Goal: Navigation & Orientation: Find specific page/section

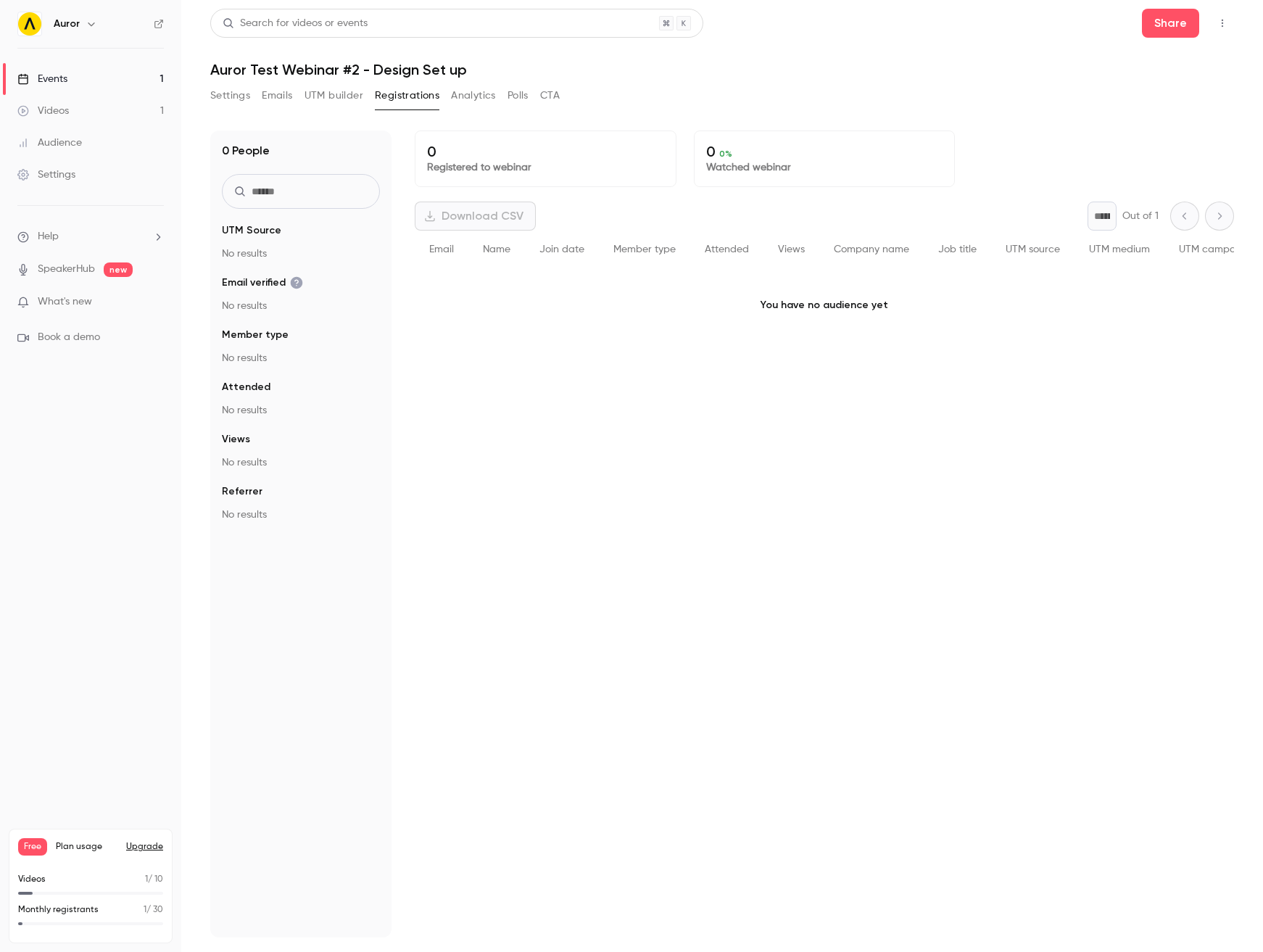
click at [55, 145] on div "Audience" at bounding box center [50, 143] width 64 height 14
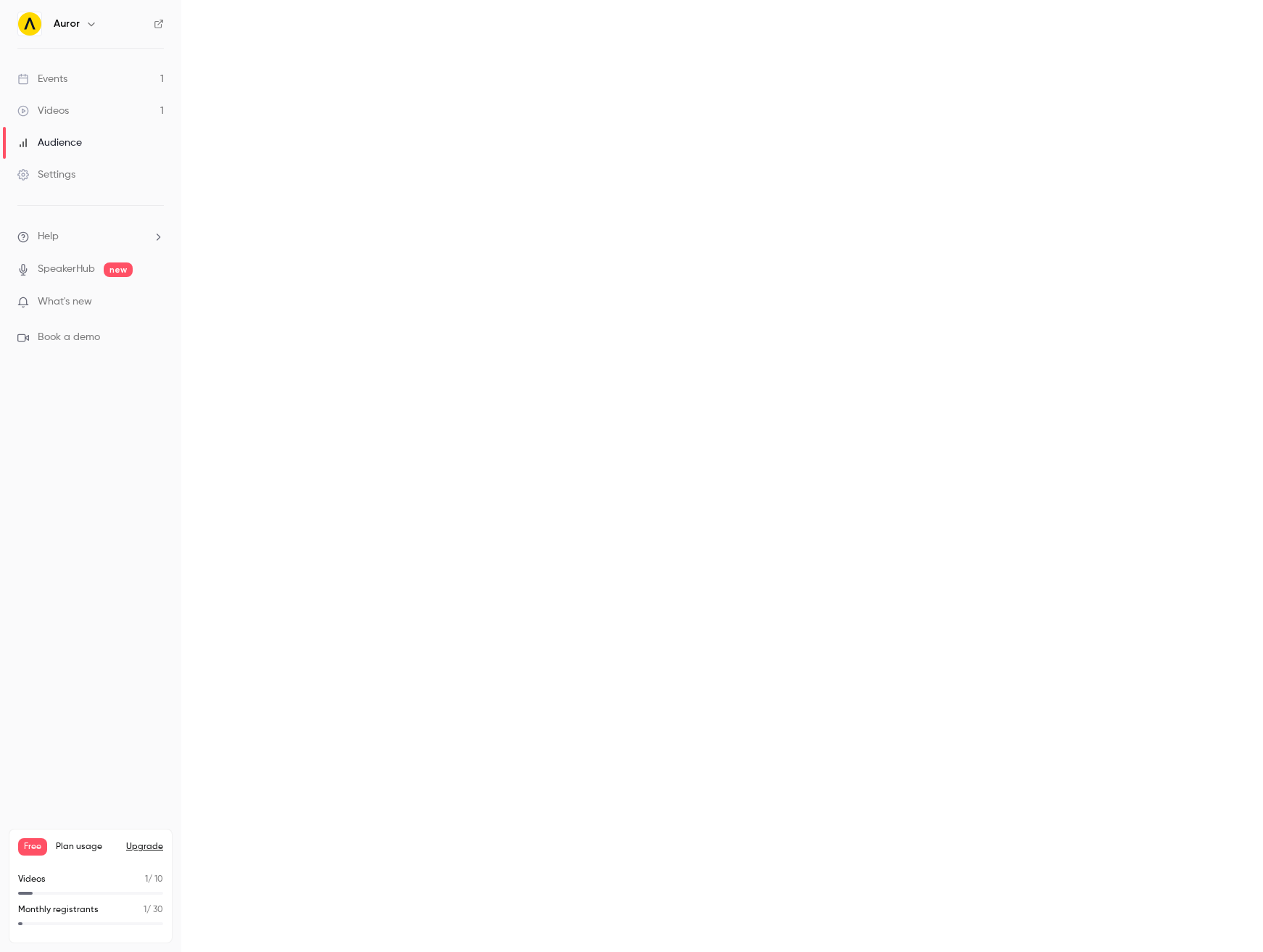
click at [69, 116] on link "Videos 1" at bounding box center [91, 111] width 182 height 32
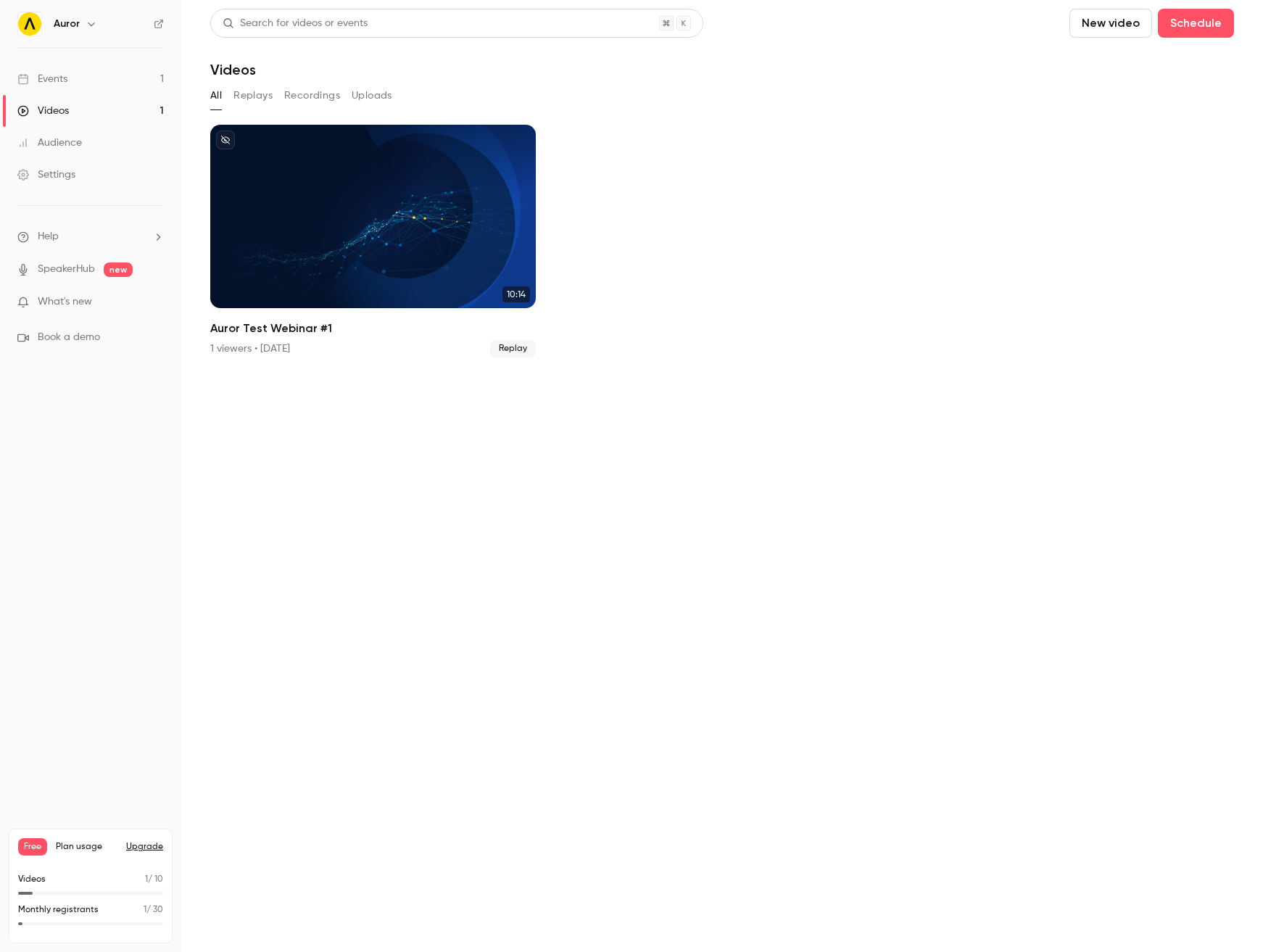
click at [322, 97] on button "Recordings" at bounding box center [312, 96] width 55 height 23
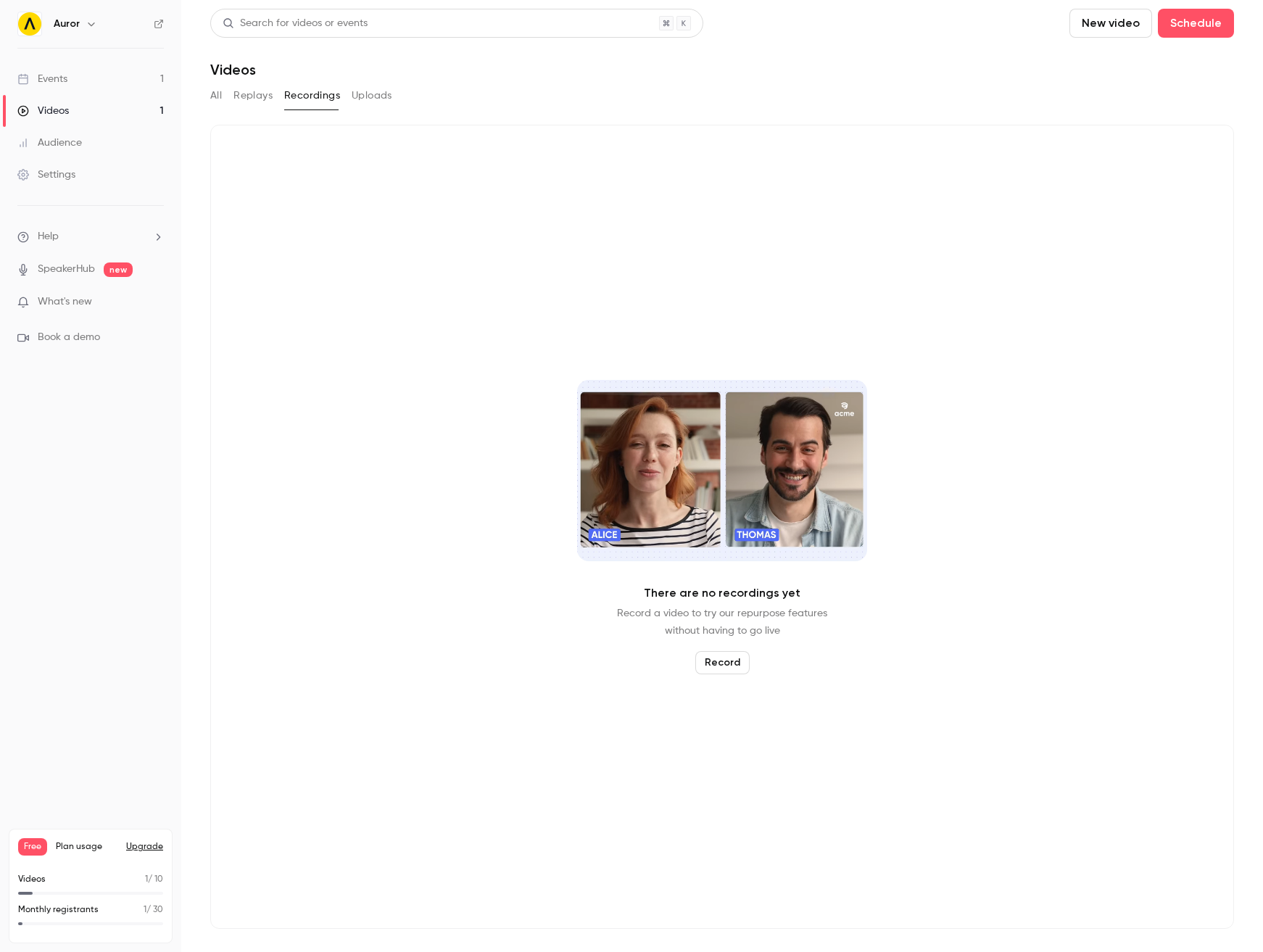
click at [84, 32] on div "Auror" at bounding box center [98, 24] width 88 height 18
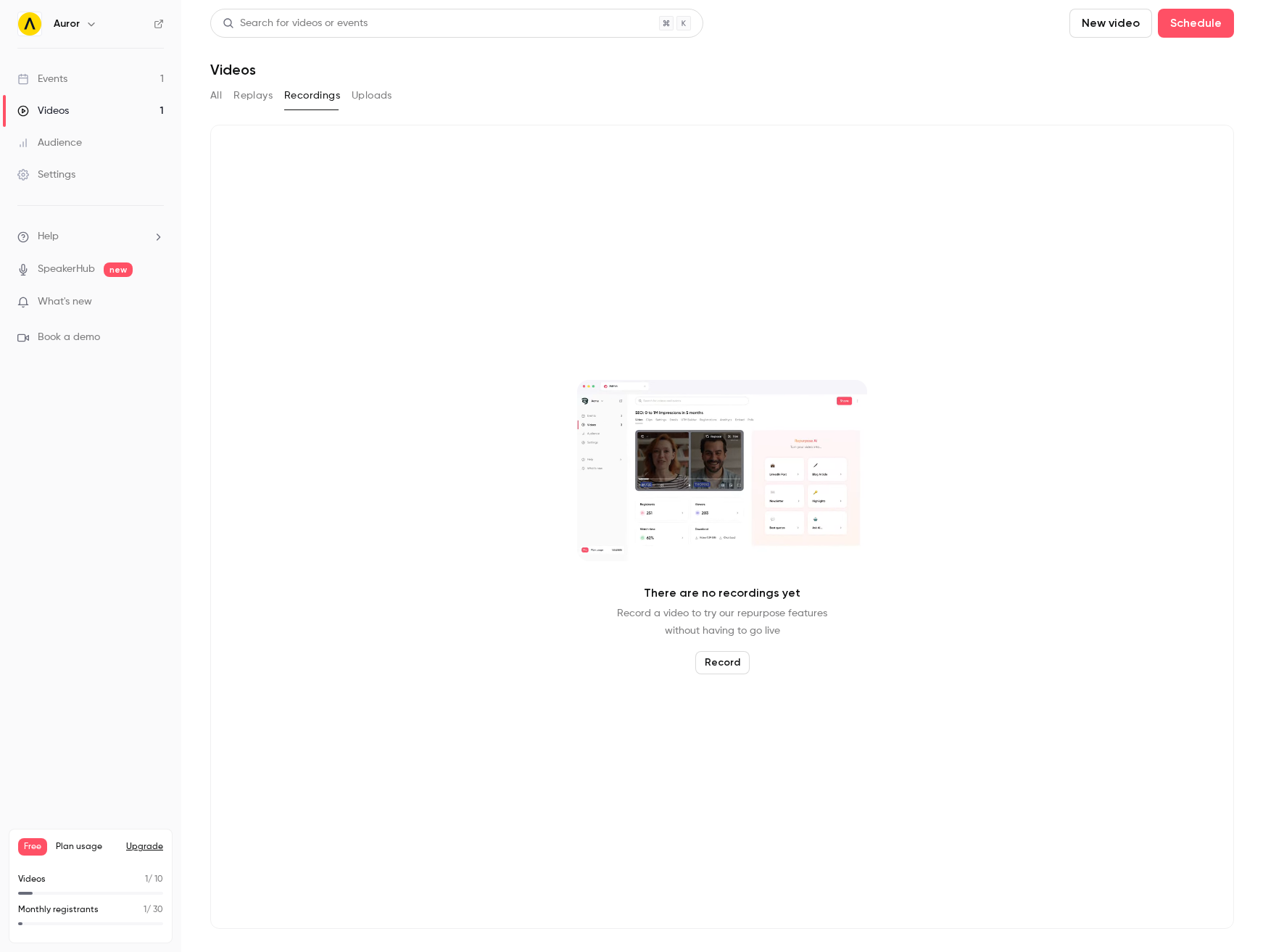
click at [86, 26] on icon "button" at bounding box center [91, 24] width 11 height 11
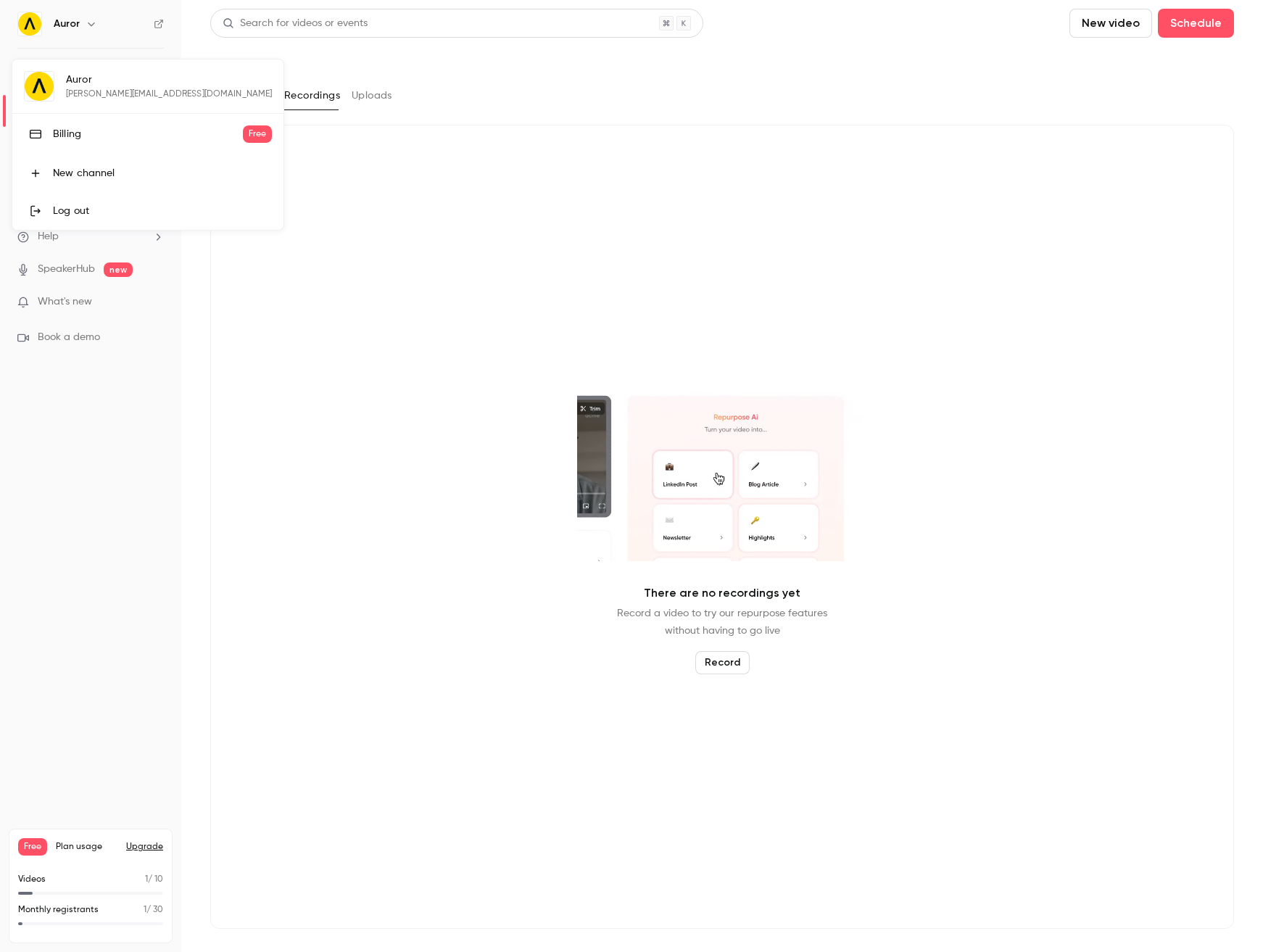
click at [302, 284] on div at bounding box center [632, 476] width 1263 height 952
